Goal: Find specific page/section

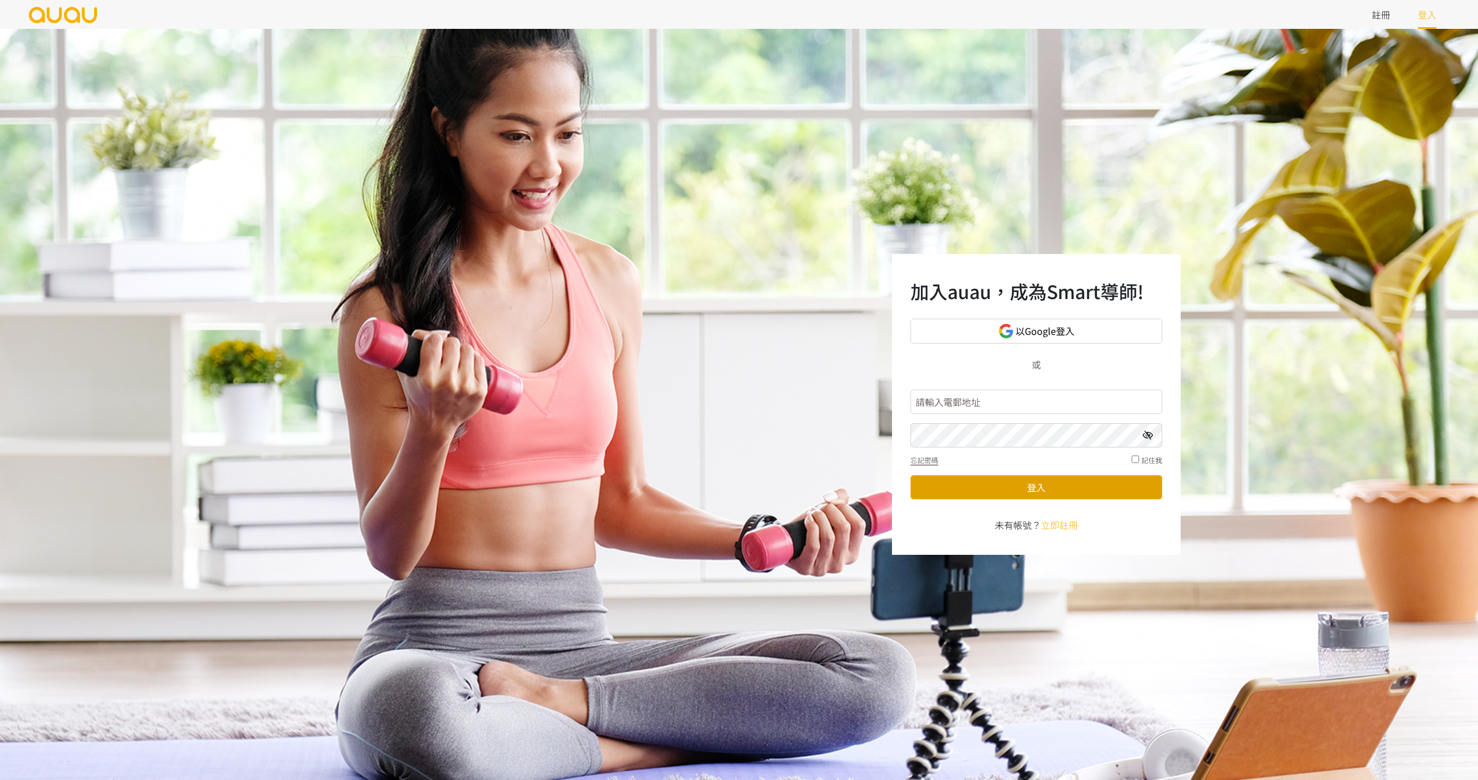
type input "[EMAIL_ADDRESS][DOMAIN_NAME]"
click at [949, 482] on button "登入" at bounding box center [1036, 487] width 252 height 24
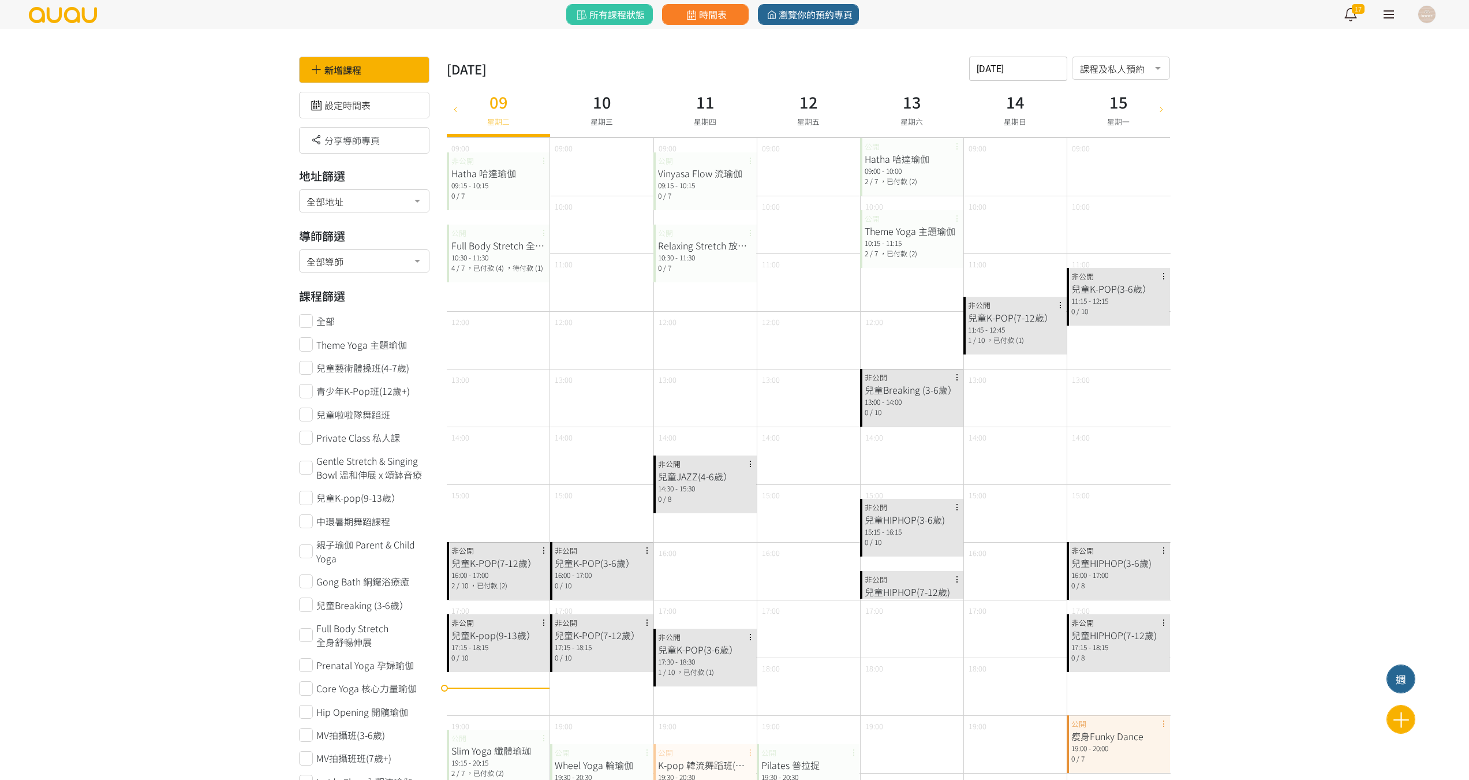
scroll to position [231, 0]
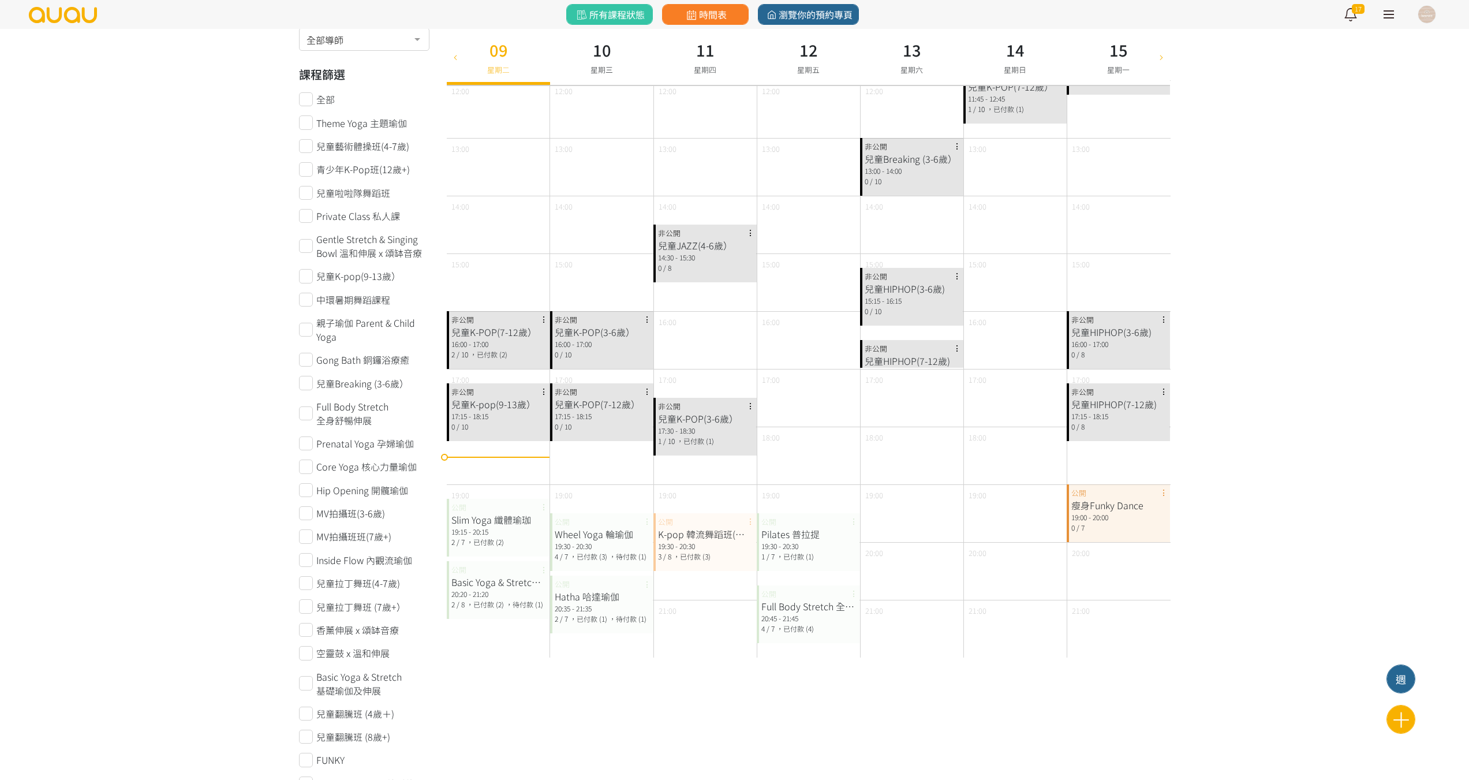
click at [1385, 21] on link at bounding box center [1388, 14] width 29 height 29
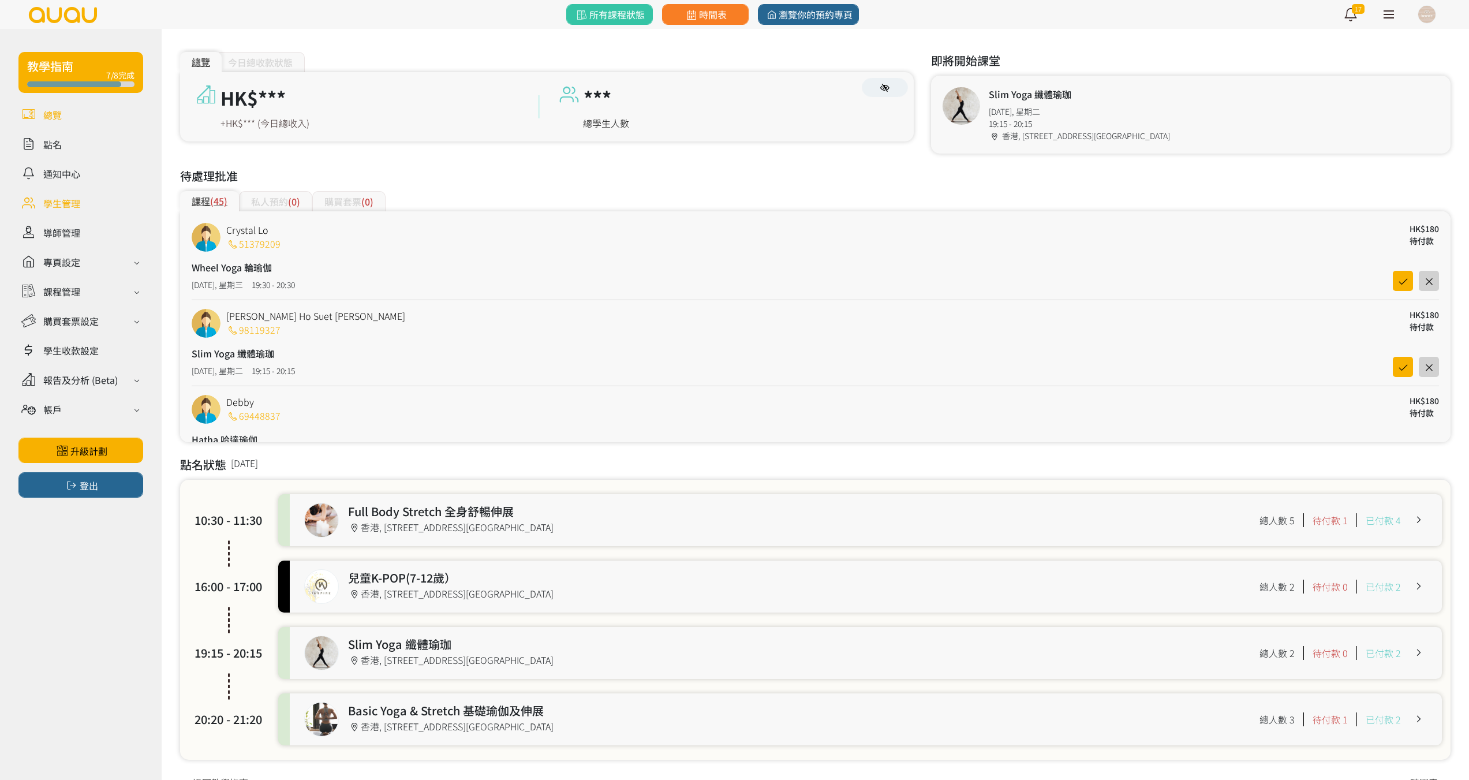
click at [65, 204] on link at bounding box center [80, 203] width 125 height 20
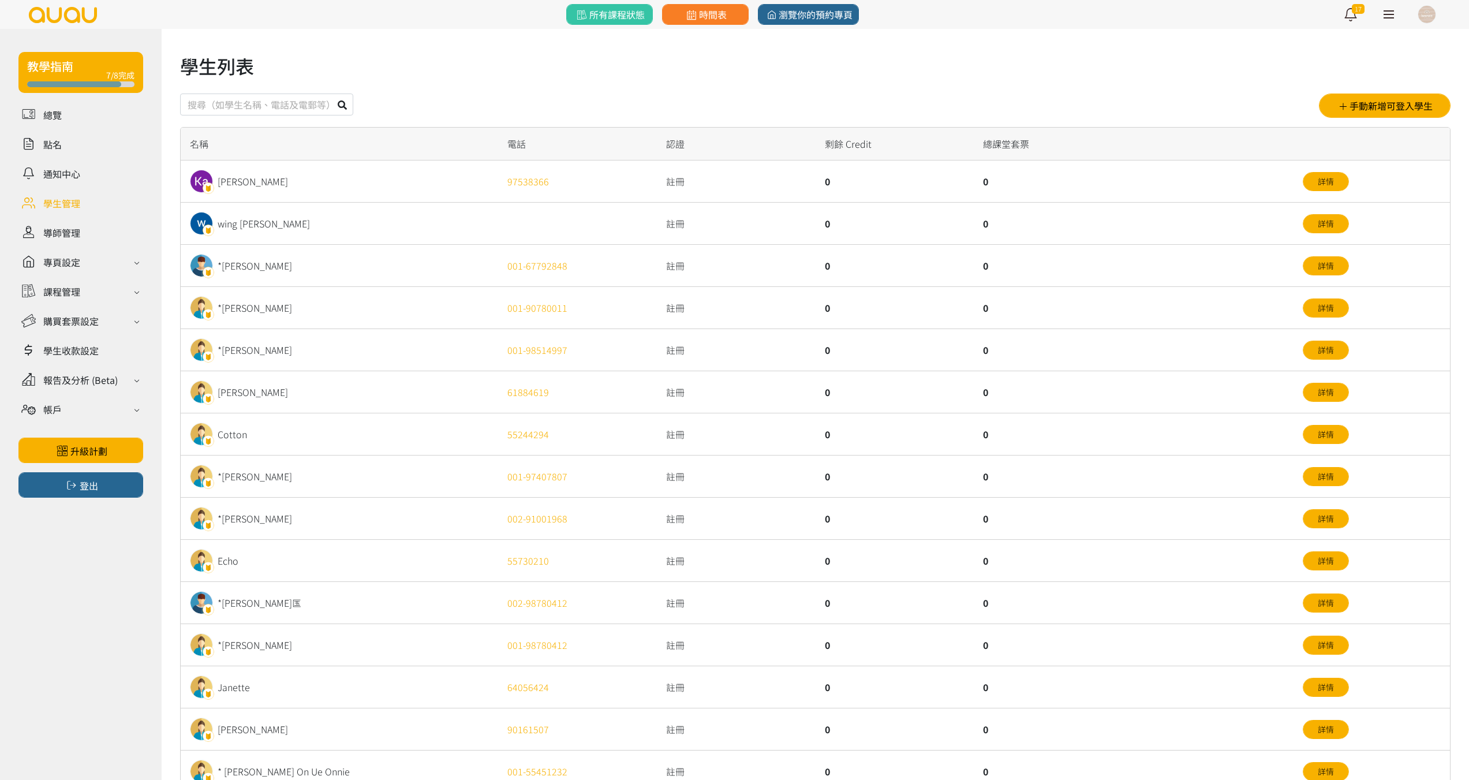
click at [276, 104] on input "text" at bounding box center [266, 105] width 173 height 22
type input "63044736"
click at [350, 105] on button at bounding box center [342, 105] width 22 height 22
